Goal: Check status: Check status

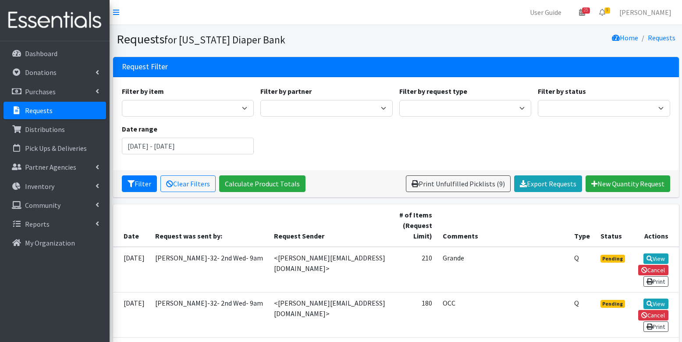
scroll to position [207, 0]
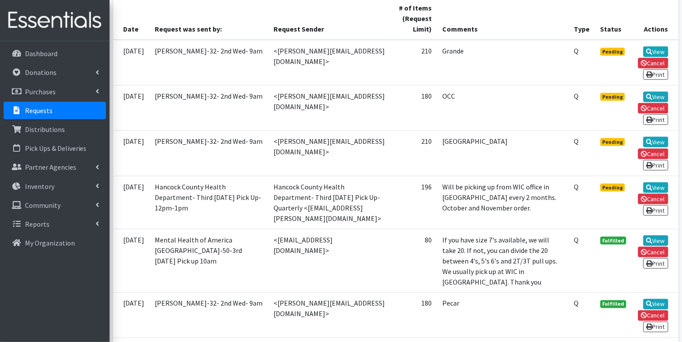
click at [50, 114] on p "Requests" at bounding box center [39, 110] width 28 height 9
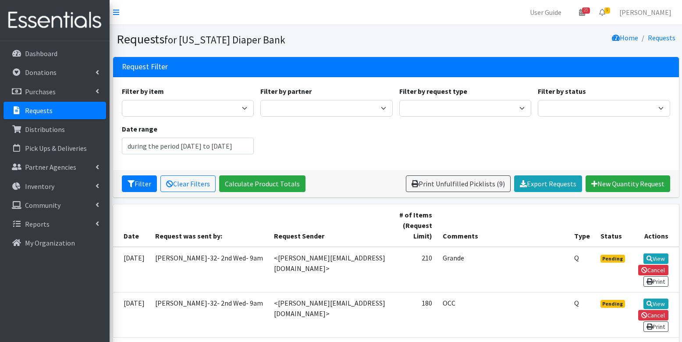
type input "[DATE] - [DATE]"
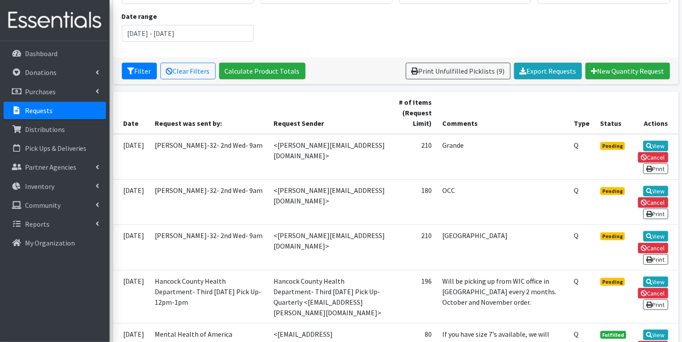
scroll to position [125, 0]
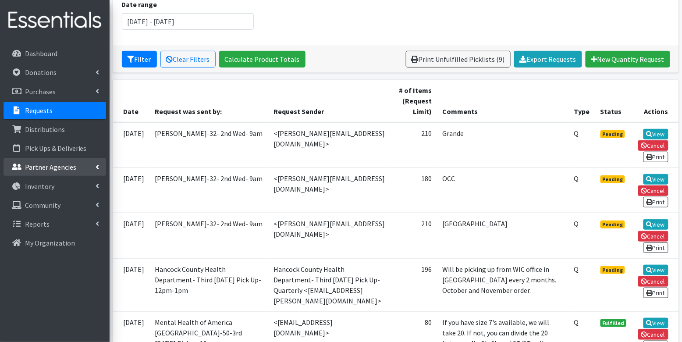
click at [40, 170] on p "Partner Agencies" at bounding box center [50, 167] width 51 height 9
click at [40, 183] on link "All Partners" at bounding box center [55, 187] width 103 height 18
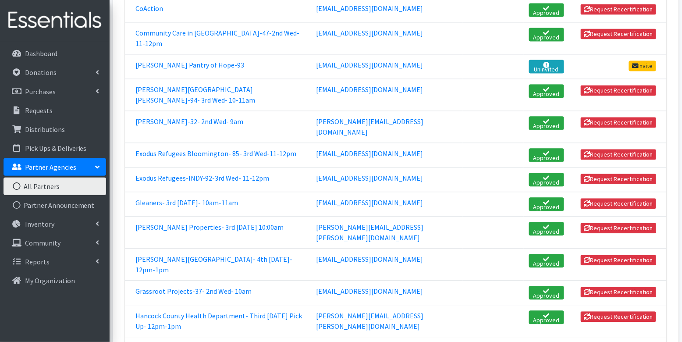
scroll to position [516, 0]
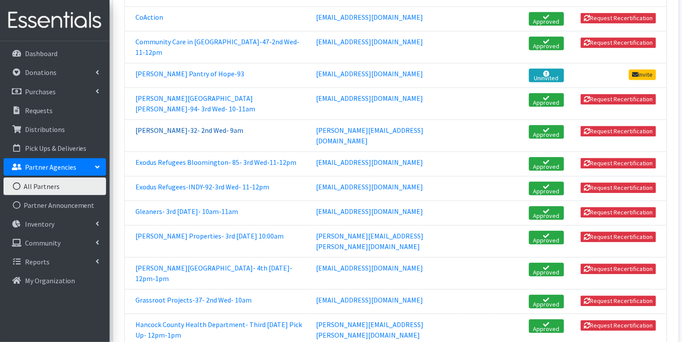
click at [189, 126] on link "[PERSON_NAME]-32- 2nd Wed- 9am" at bounding box center [189, 130] width 108 height 9
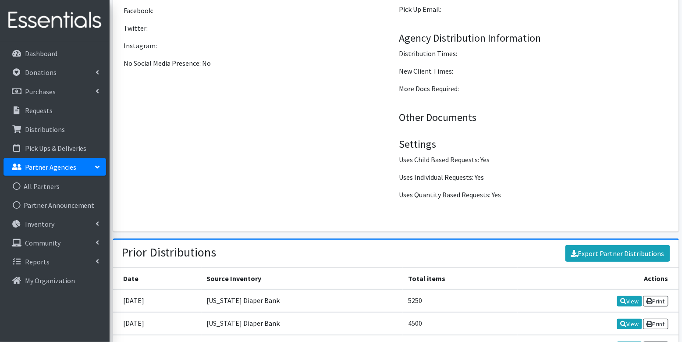
scroll to position [1115, 0]
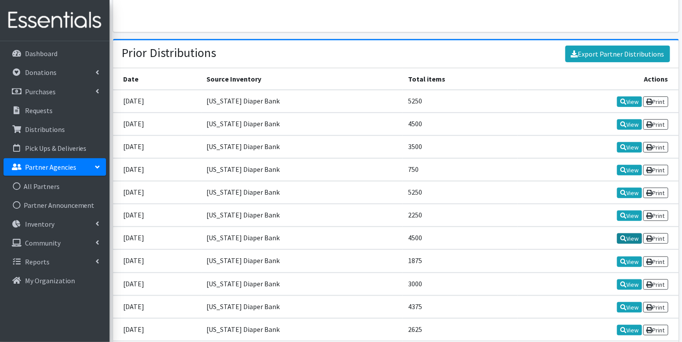
click at [626, 233] on link "View" at bounding box center [629, 238] width 25 height 11
click at [623, 213] on icon at bounding box center [623, 216] width 6 height 6
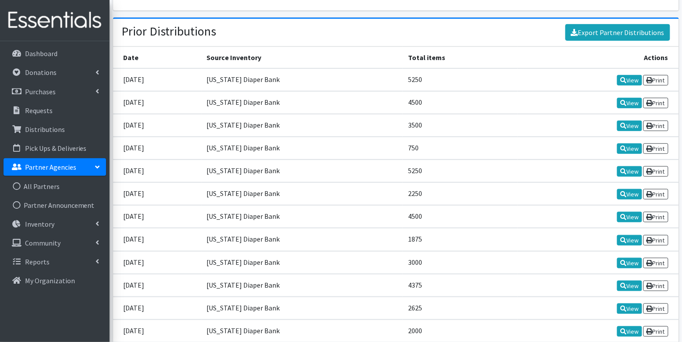
scroll to position [1131, 0]
